Goal: Information Seeking & Learning: Learn about a topic

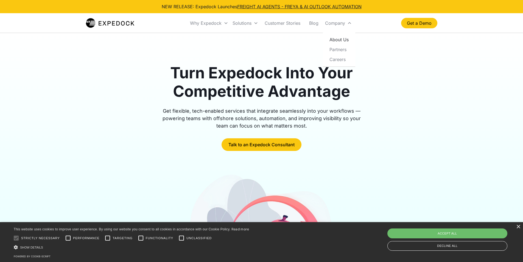
click at [342, 43] on link "About Us" at bounding box center [339, 40] width 28 height 10
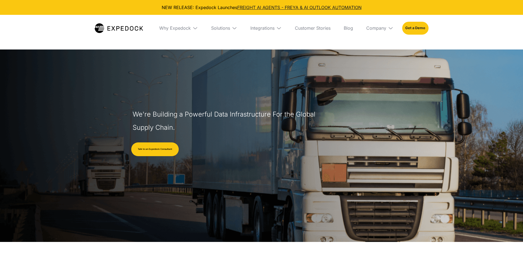
select select
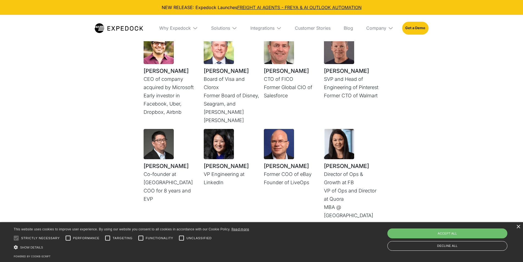
scroll to position [1594, 0]
